Goal: Transaction & Acquisition: Obtain resource

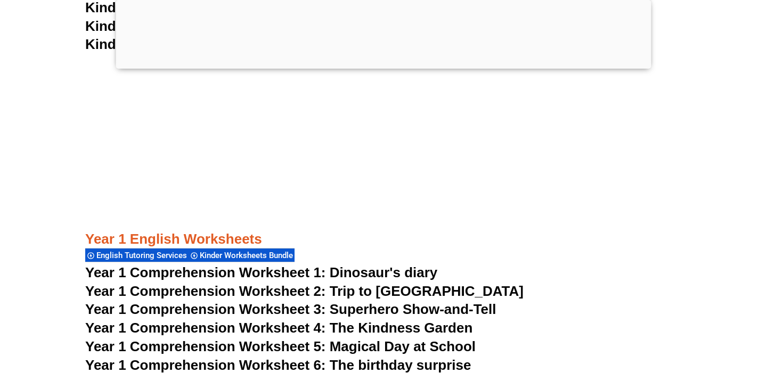
scroll to position [1454, 0]
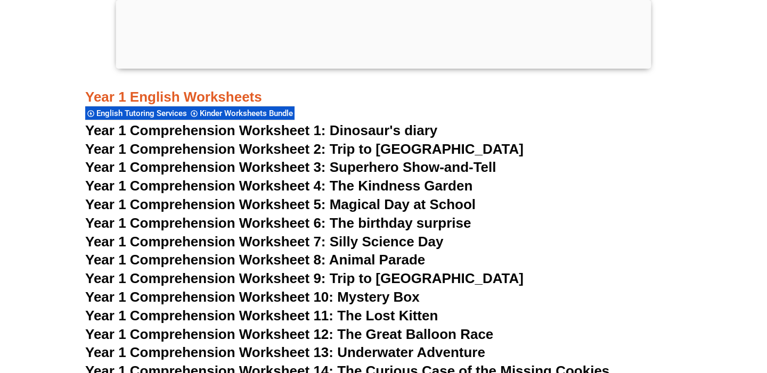
click at [384, 66] on div at bounding box center [383, 66] width 535 height 0
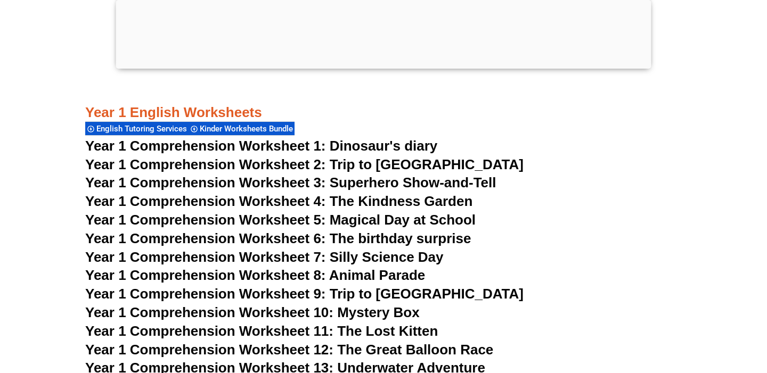
scroll to position [1469, 0]
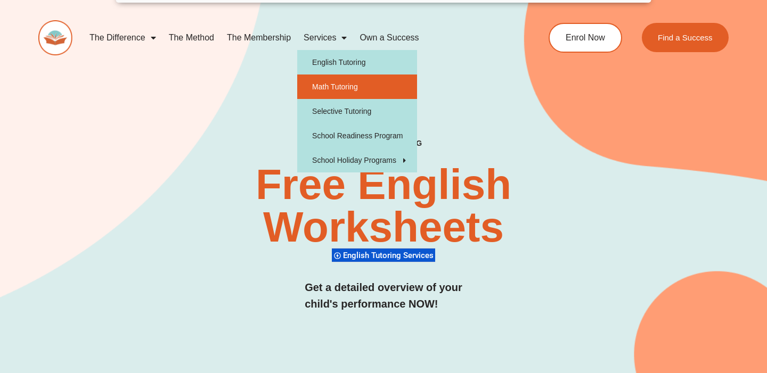
click at [354, 91] on link "Math Tutoring" at bounding box center [357, 87] width 120 height 24
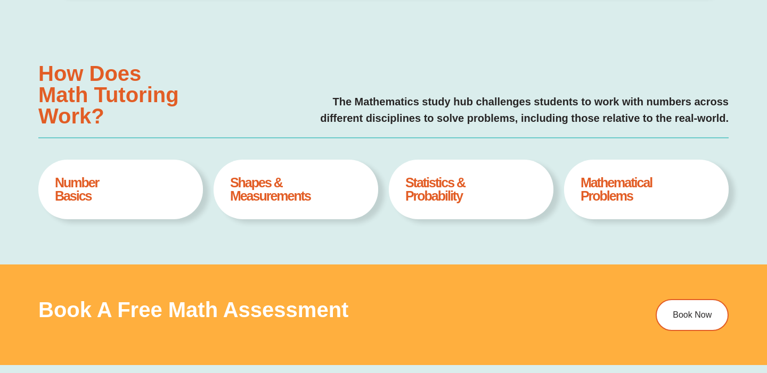
type input "*"
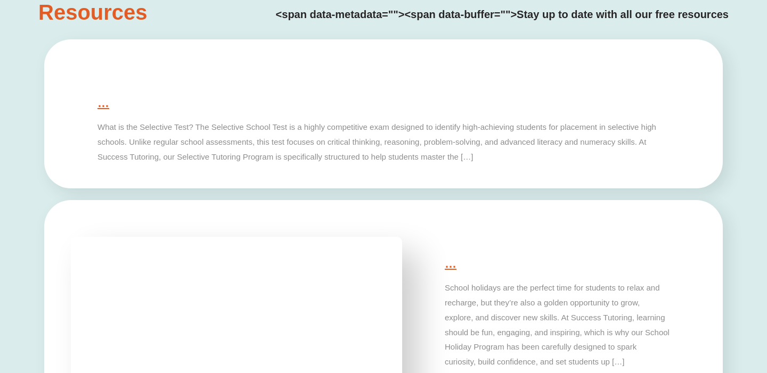
scroll to position [2310, 0]
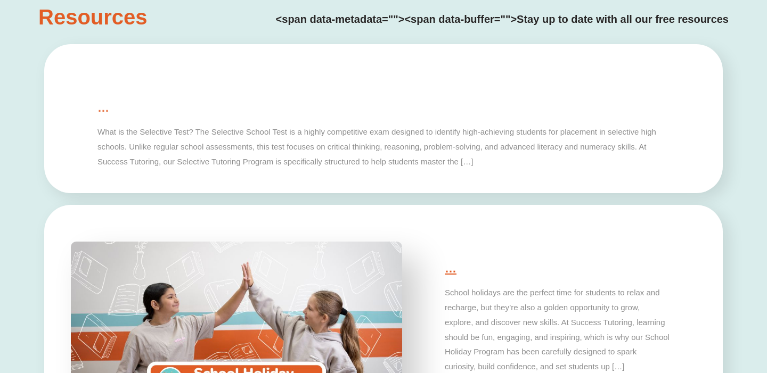
click at [100, 109] on link "…" at bounding box center [103, 107] width 12 height 13
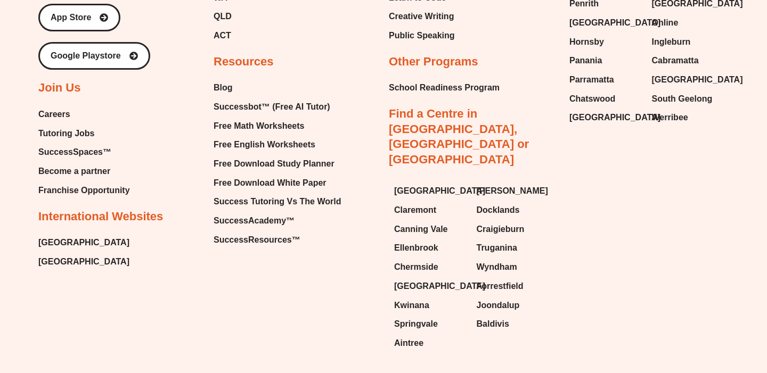
scroll to position [3727, 0]
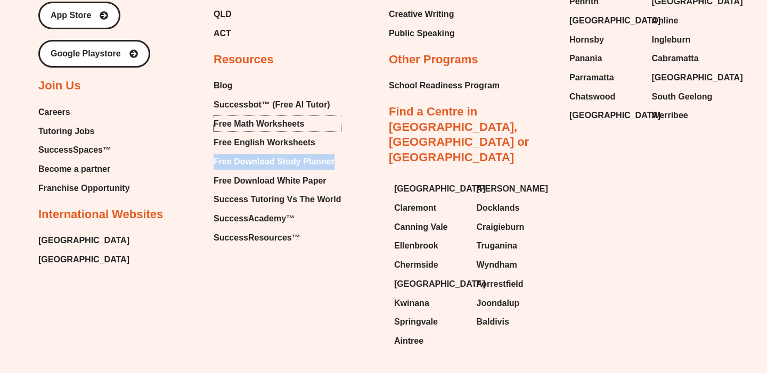
click at [281, 125] on span "Free Math Worksheets" at bounding box center [258, 124] width 91 height 16
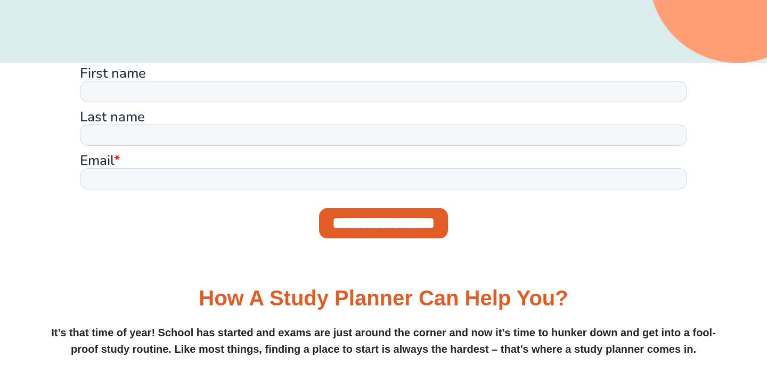
scroll to position [373, 0]
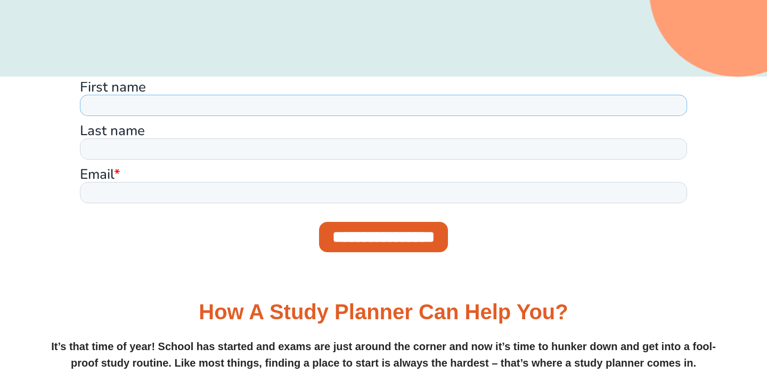
click at [333, 104] on input "First name" at bounding box center [383, 104] width 607 height 21
type input "*****"
click at [175, 150] on input "Last name" at bounding box center [383, 148] width 607 height 21
type input "*********"
click at [174, 189] on input "Email *" at bounding box center [383, 192] width 607 height 21
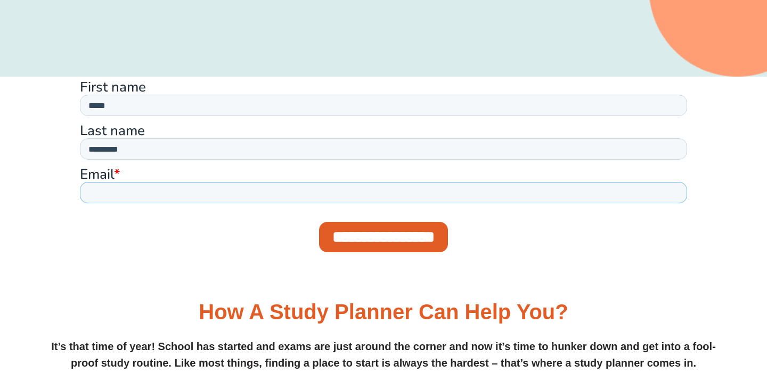
type input "**********"
click at [385, 243] on input "**********" at bounding box center [383, 236] width 129 height 30
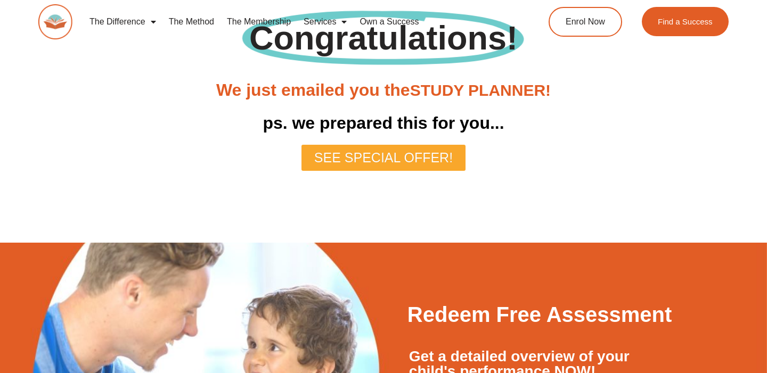
click at [417, 158] on span "SEE SPECIAL OFFER!" at bounding box center [383, 157] width 138 height 13
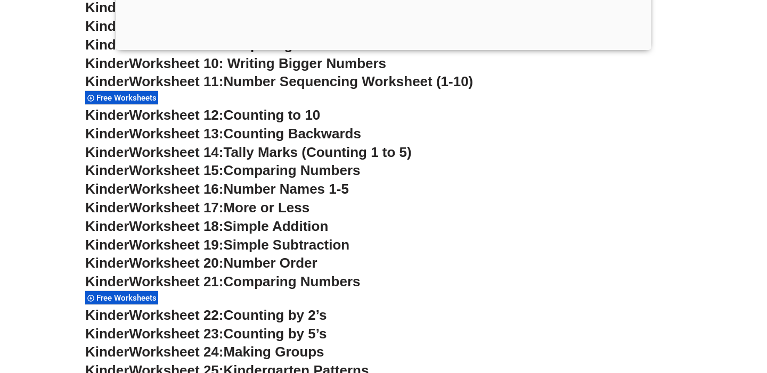
scroll to position [750, 0]
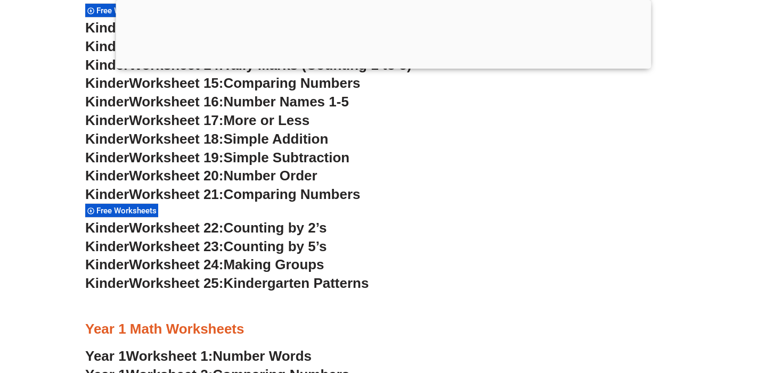
click at [136, 216] on span "Free Worksheets" at bounding box center [127, 211] width 63 height 10
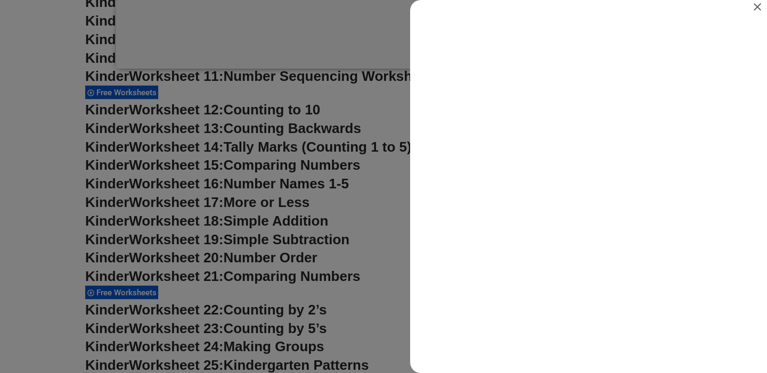
scroll to position [0, 0]
click at [760, 7] on icon "Close" at bounding box center [757, 7] width 13 height 13
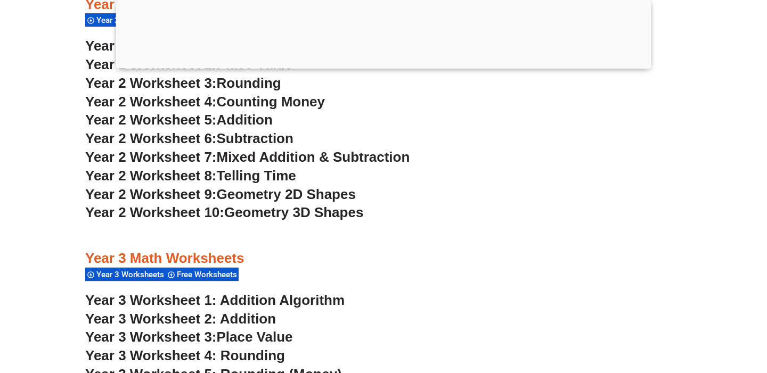
scroll to position [1442, 0]
